Goal: Check status

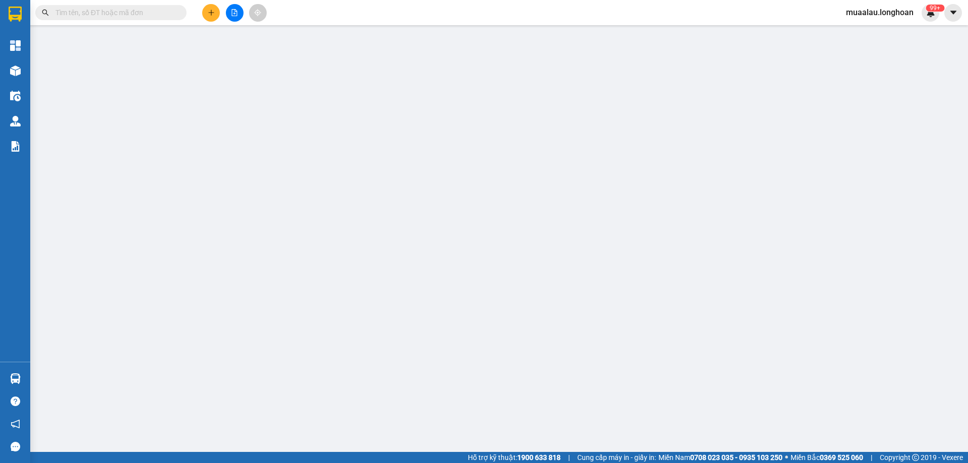
click at [121, 10] on input "text" at bounding box center [114, 12] width 119 height 11
paste input "HNVD0809250029"
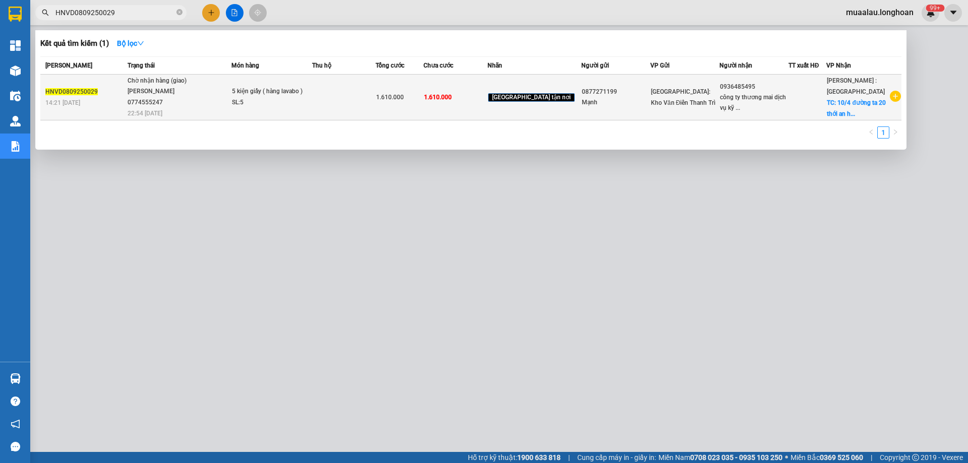
type input "HNVD0809250029"
click at [130, 97] on td "Chờ nhận hàng (giao) [PERSON_NAME] 0774555247 22:54 [DATE]" at bounding box center [178, 98] width 106 height 46
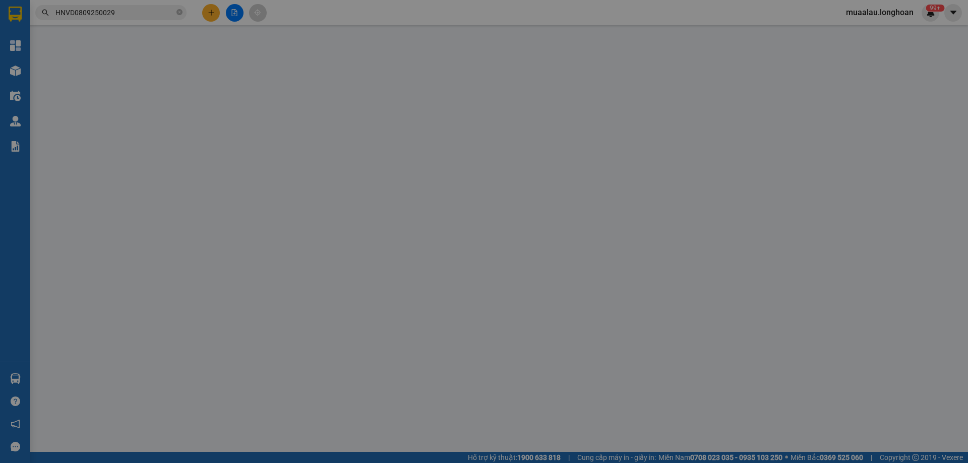
type input "0877271199"
type input "Mạnh"
type input "0936485495"
type input "công ty thương mai dịch vụ kỹ thuật sme"
checkbox input "true"
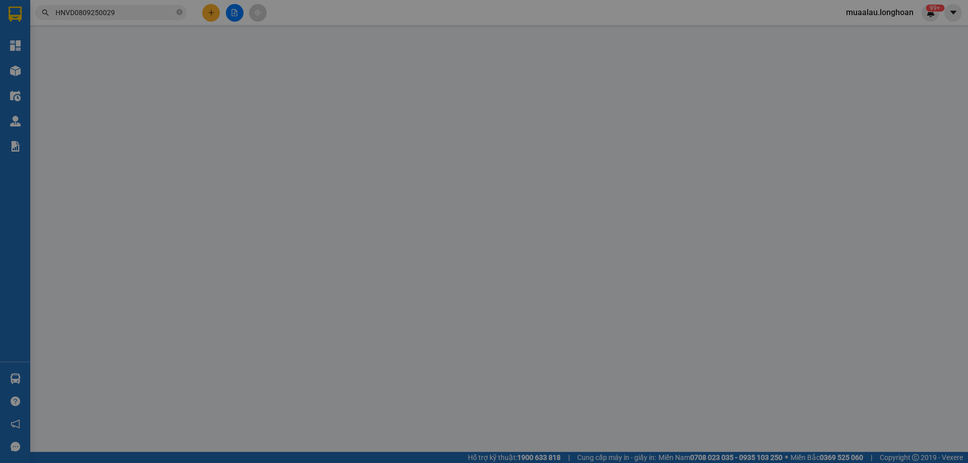
type input "10/4 đường ta 20 thới an hcm"
type input "hàng giao nguyên kiện, hư vỡ ko đền"
type input "1.610.000"
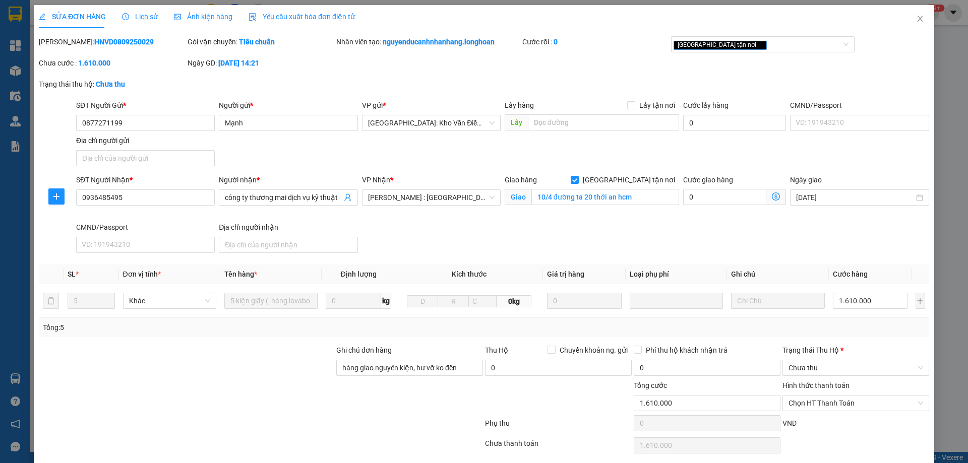
click at [143, 17] on span "Lịch sử" at bounding box center [140, 17] width 36 height 8
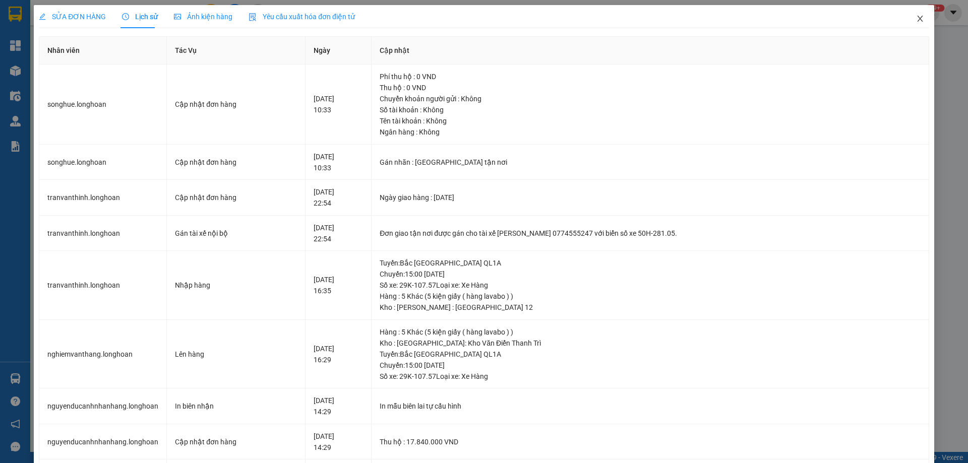
click at [916, 19] on icon "close" at bounding box center [920, 19] width 8 height 8
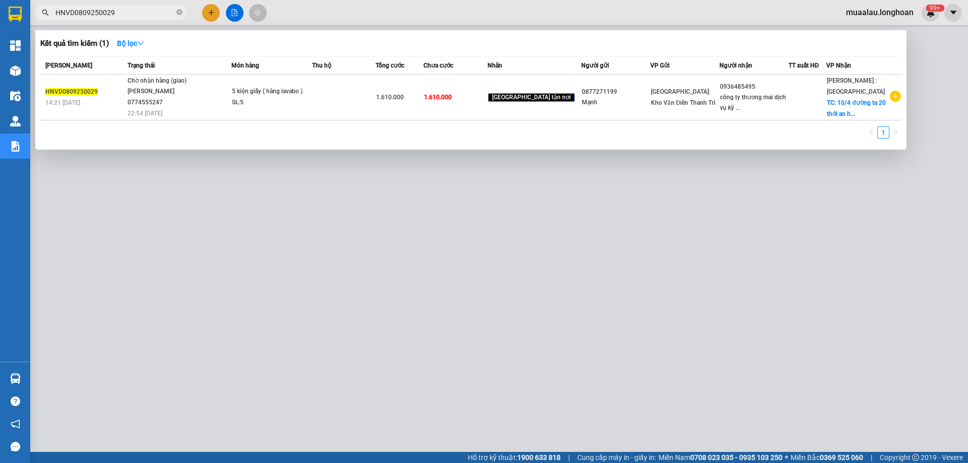
click at [129, 11] on input "HNVD0809250029" at bounding box center [114, 12] width 119 height 11
click at [117, 13] on input "HNVD0809250029" at bounding box center [114, 12] width 119 height 11
paste input "BXPN3108250005"
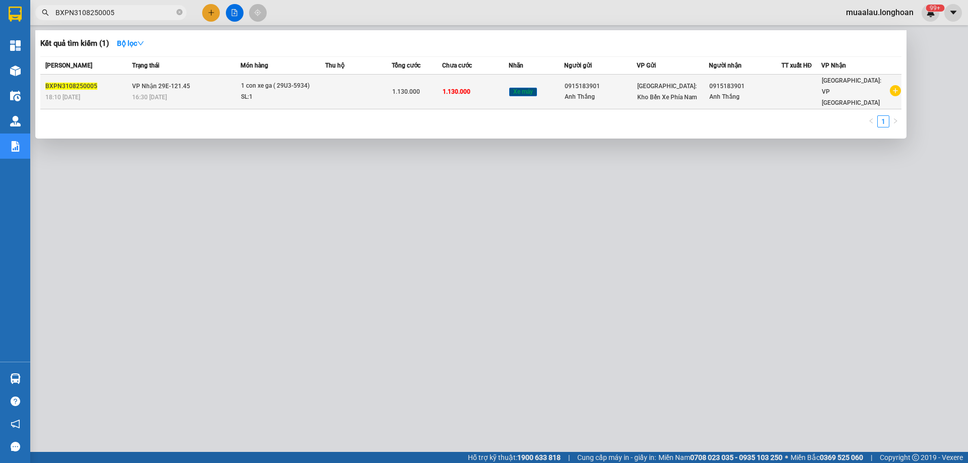
type input "BXPN3108250005"
click at [120, 92] on div "18:10 [DATE]" at bounding box center [87, 97] width 84 height 11
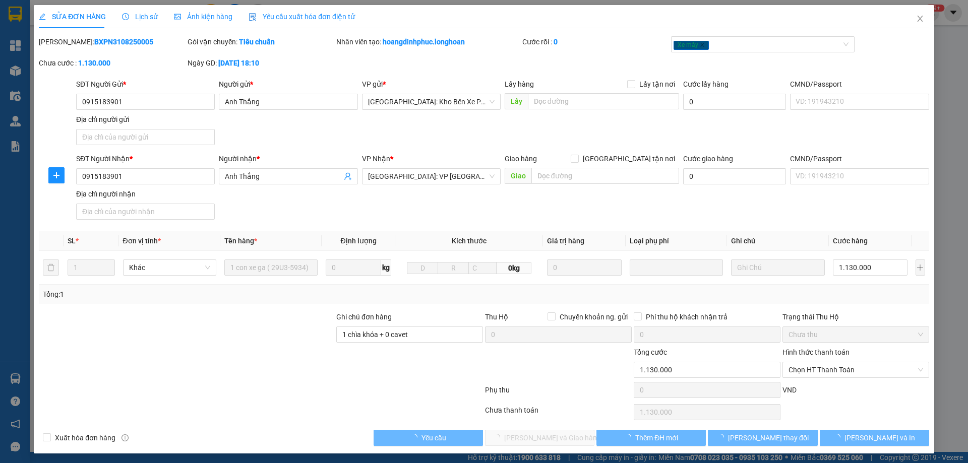
type input "0915183901"
type input "Anh Thắng"
type input "0915183901"
type input "Anh Thắng"
type input "1 chìa khóa + 0 cavet"
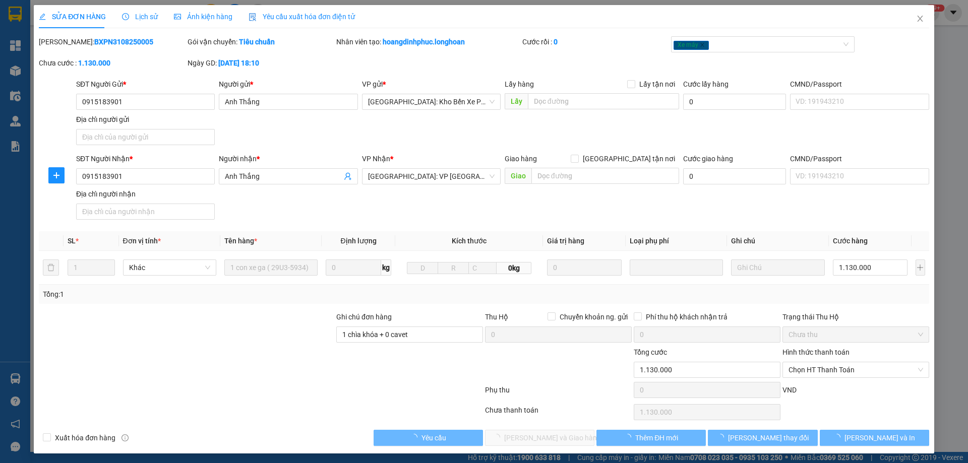
type input "1.130.000"
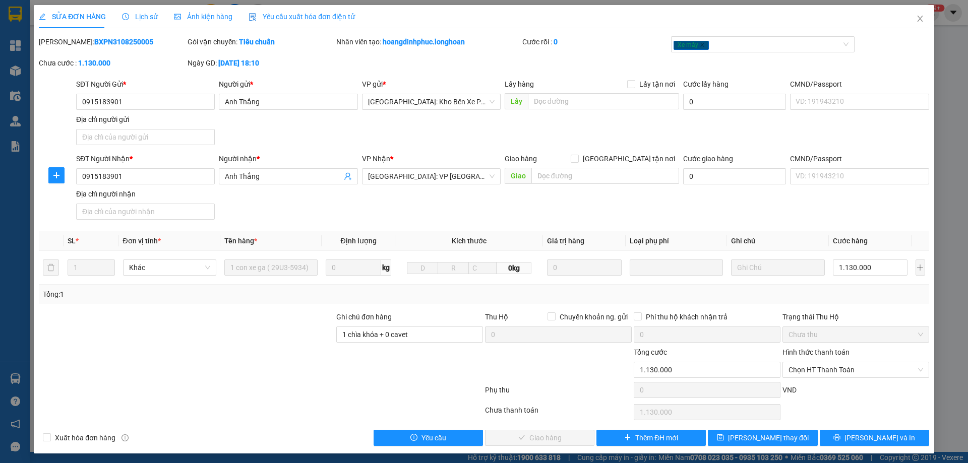
click at [147, 13] on span "Lịch sử" at bounding box center [140, 17] width 36 height 8
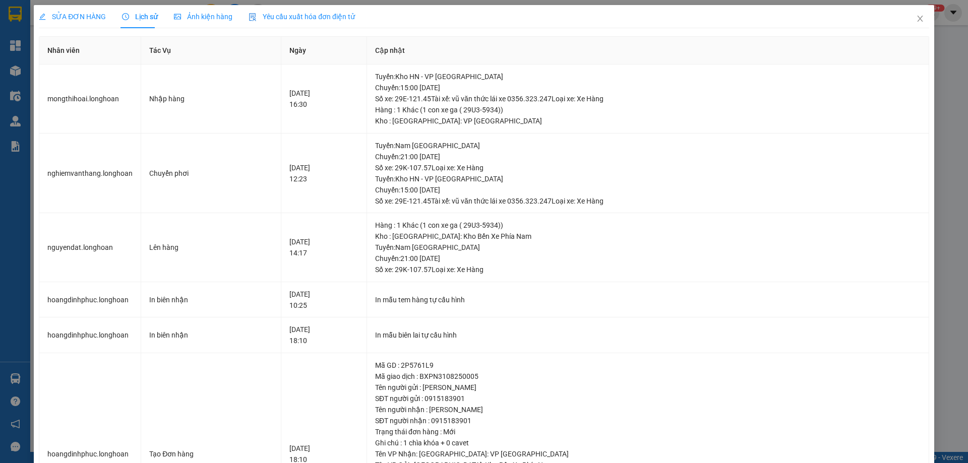
click at [62, 15] on span "SỬA ĐƠN HÀNG" at bounding box center [72, 17] width 67 height 8
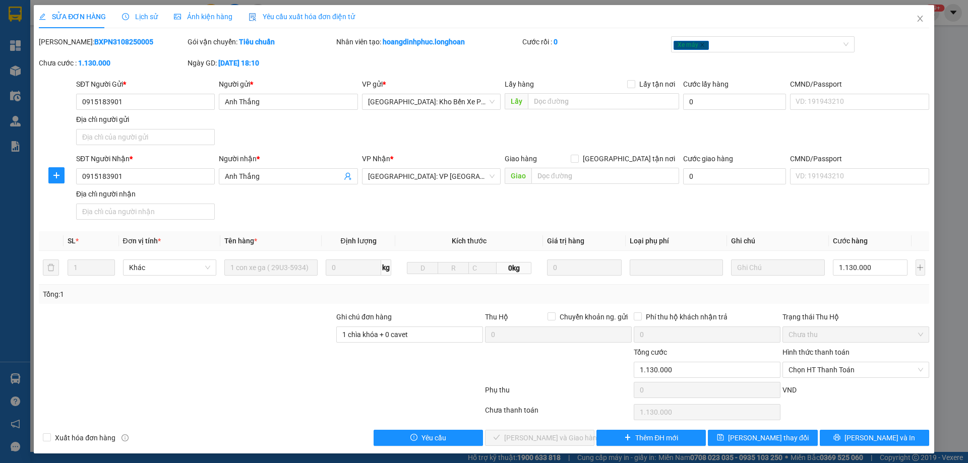
scroll to position [3, 0]
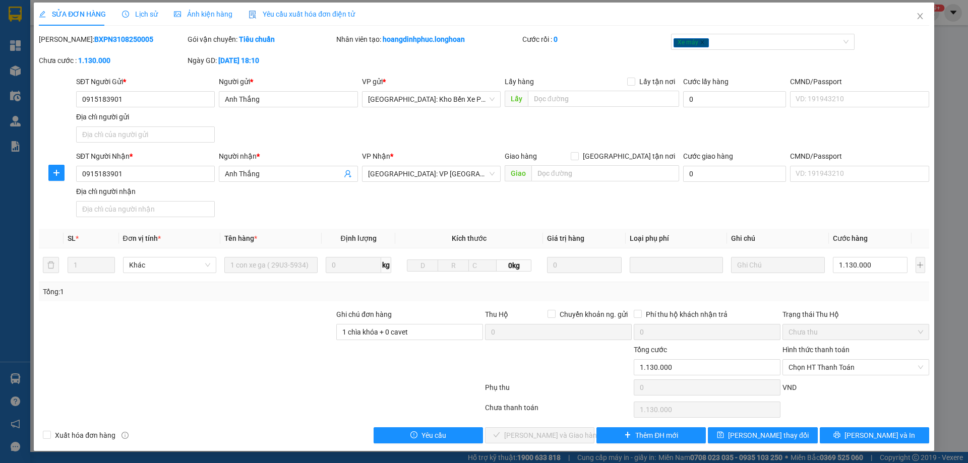
click at [853, 289] on div "Tổng: 1" at bounding box center [484, 291] width 882 height 11
click at [864, 262] on input "1.130.000" at bounding box center [870, 265] width 75 height 16
click at [765, 289] on div "Tổng: 1" at bounding box center [484, 291] width 882 height 11
click at [141, 14] on span "Lịch sử" at bounding box center [140, 14] width 36 height 8
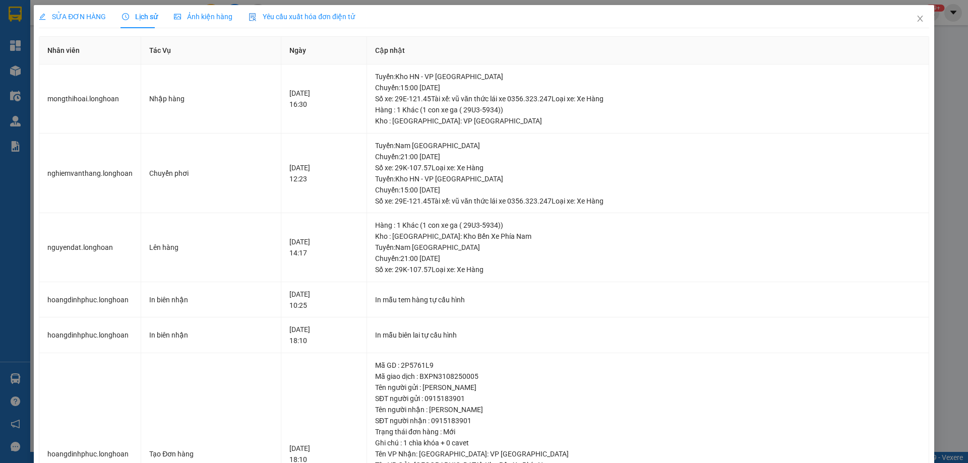
click at [71, 17] on span "SỬA ĐƠN HÀNG" at bounding box center [72, 17] width 67 height 8
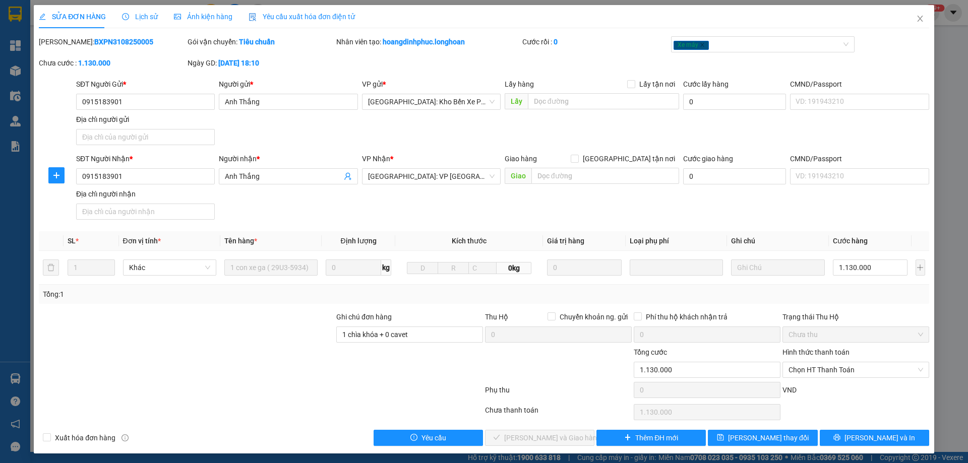
click at [99, 40] on b "BXPN3108250005" at bounding box center [123, 42] width 59 height 8
copy b "BXPN3108250005"
click at [917, 17] on icon "close" at bounding box center [920, 19] width 6 height 6
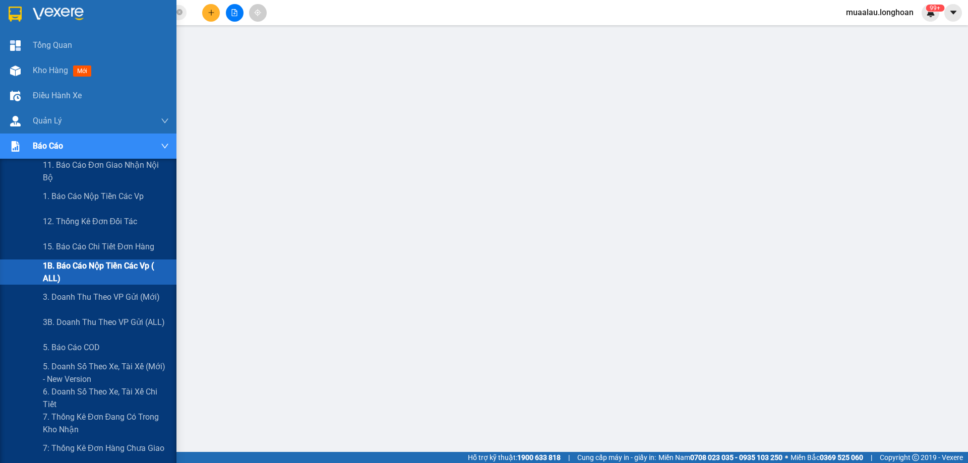
click at [84, 270] on span "1B. Báo cáo nộp tiền các vp ( ALL)" at bounding box center [106, 272] width 126 height 25
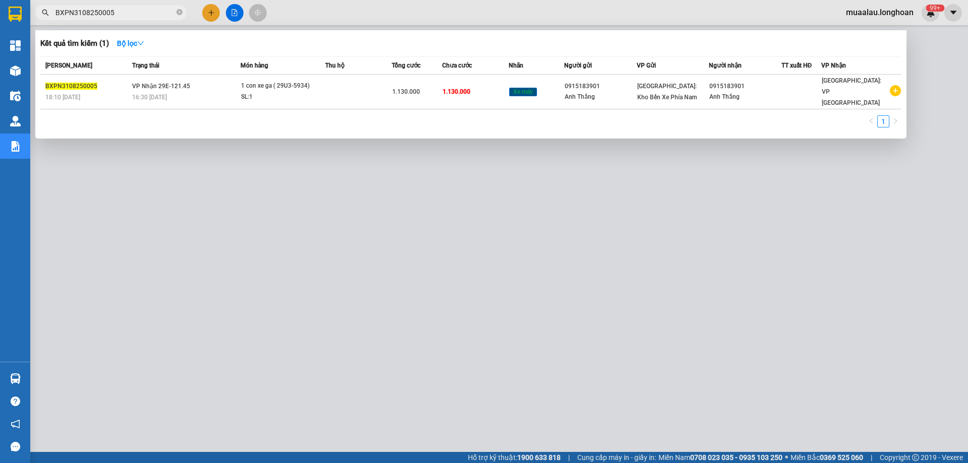
click at [126, 12] on input "BXPN3108250005" at bounding box center [114, 12] width 119 height 11
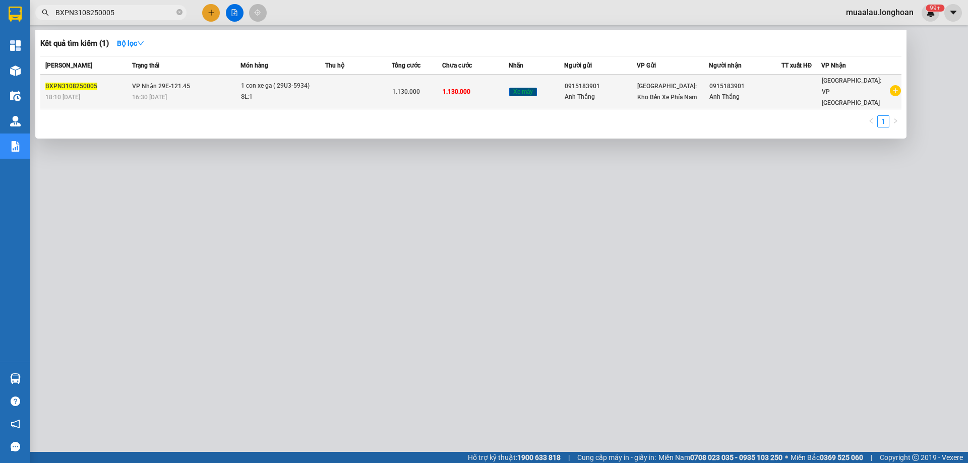
click at [116, 92] on div "18:10 [DATE]" at bounding box center [87, 97] width 84 height 11
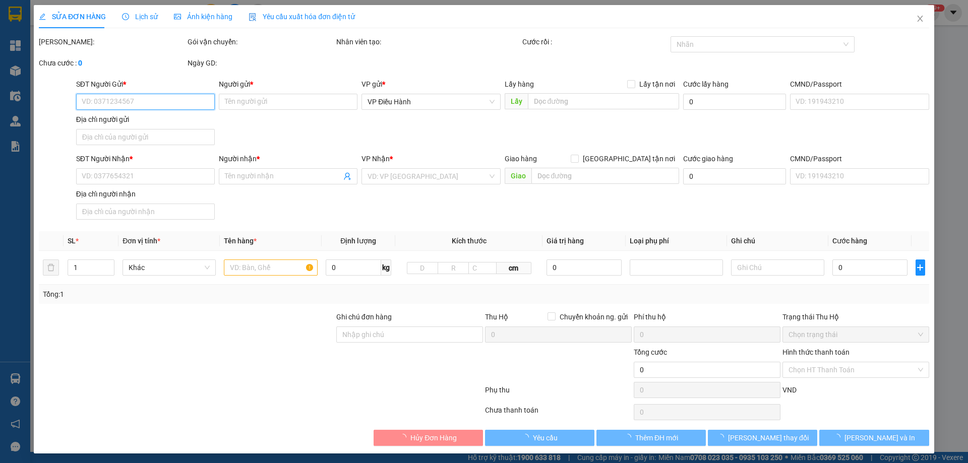
type input "0915183901"
type input "Anh Thắng"
type input "0915183901"
type input "Anh Thắng"
type input "1 chìa khóa + 0 cavet"
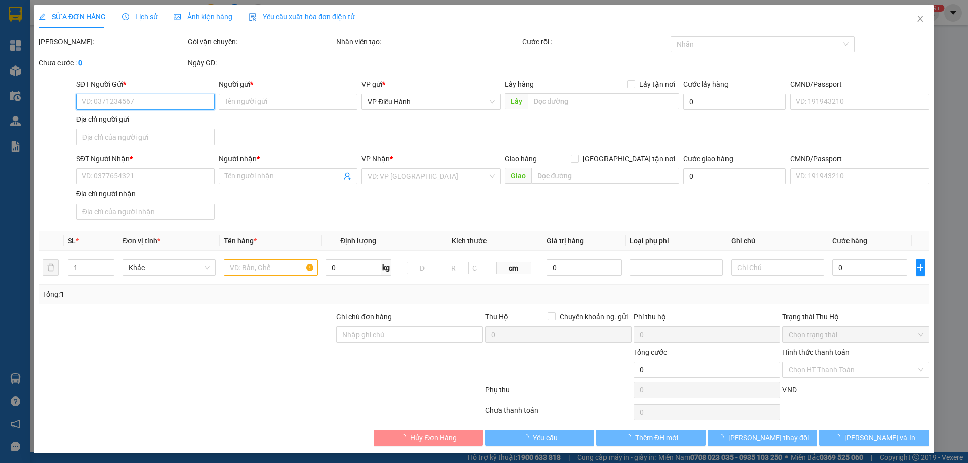
type input "1.130.000"
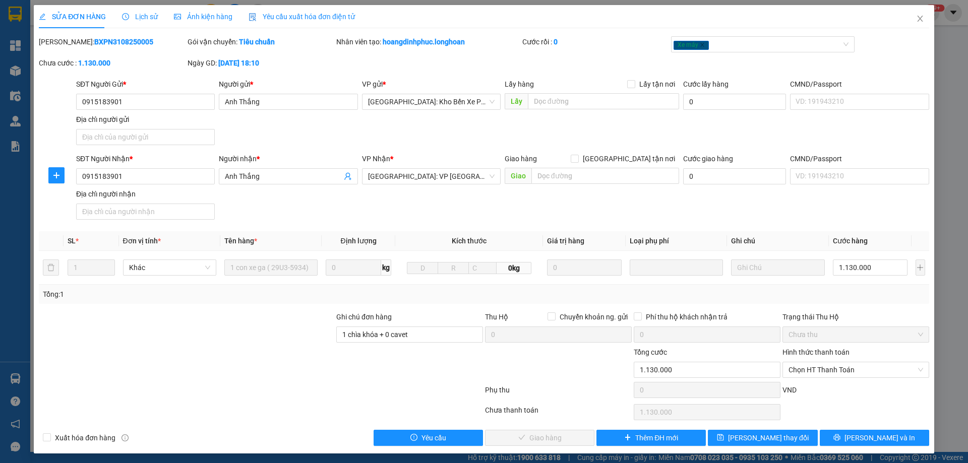
click at [144, 17] on span "Lịch sử" at bounding box center [140, 17] width 36 height 8
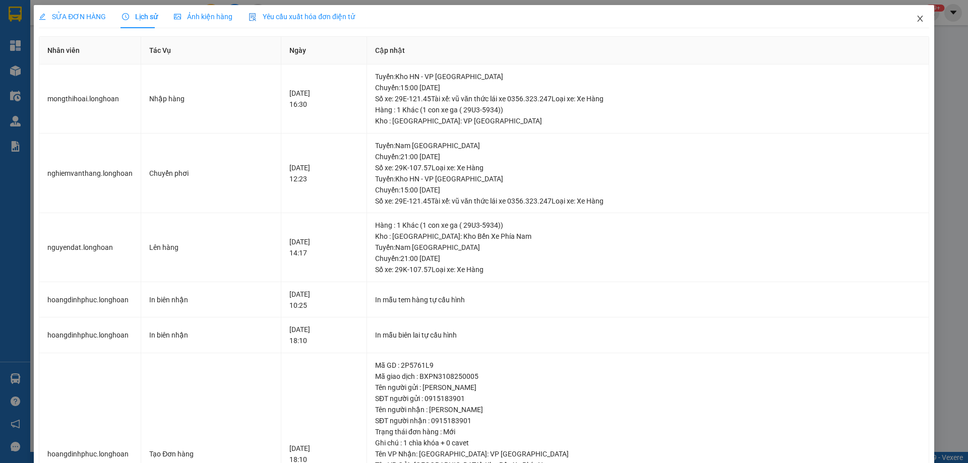
click at [916, 20] on icon "close" at bounding box center [920, 19] width 8 height 8
